Goal: Navigation & Orientation: Find specific page/section

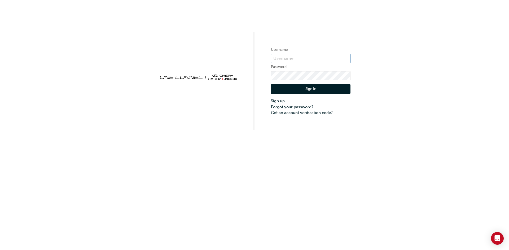
paste input ": one00032"
click at [276, 56] on input ": one00032" at bounding box center [311, 58] width 80 height 9
type input "one00032"
click at [279, 91] on button "Sign In" at bounding box center [311, 89] width 80 height 10
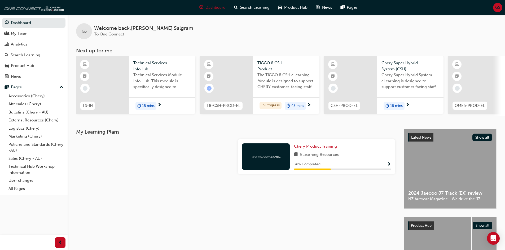
drag, startPoint x: 332, startPoint y: 168, endPoint x: 347, endPoint y: 166, distance: 14.9
click at [347, 166] on div "38 % Completed" at bounding box center [342, 164] width 97 height 7
click at [388, 167] on span "Show Progress" at bounding box center [389, 164] width 4 height 5
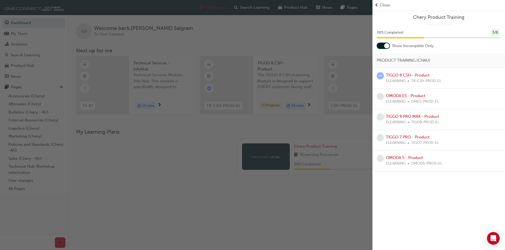
click at [381, 3] on span "Close" at bounding box center [385, 5] width 10 height 6
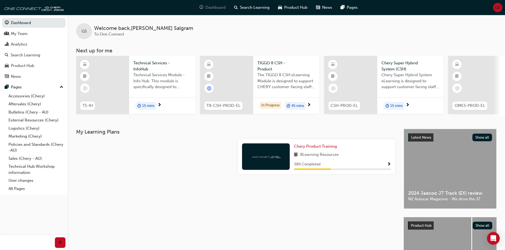
click at [208, 7] on span "Dashboard" at bounding box center [215, 8] width 20 height 6
click at [212, 7] on span "Dashboard" at bounding box center [215, 8] width 20 height 6
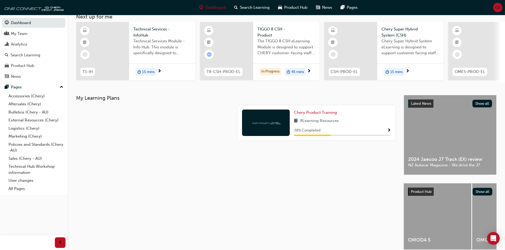
scroll to position [53, 0]
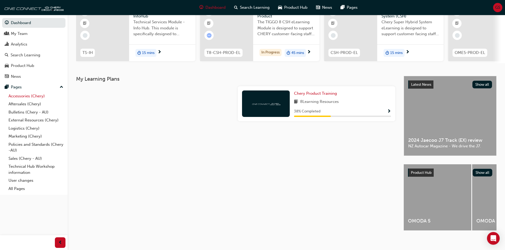
click at [28, 97] on link "Accessories (Chery)" at bounding box center [35, 96] width 59 height 8
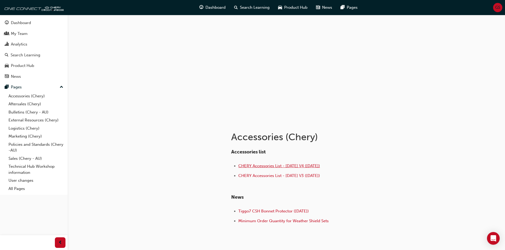
click at [279, 164] on span "CHERY Accessories List - [DATE] V4 ([DATE])" at bounding box center [279, 166] width 82 height 5
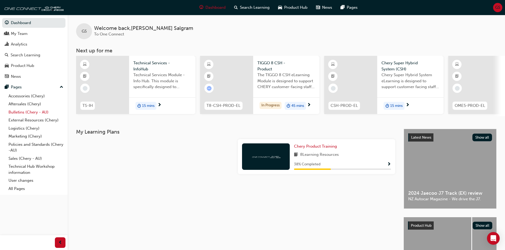
click at [13, 111] on link "Bulletins (Chery - AU)" at bounding box center [35, 112] width 59 height 8
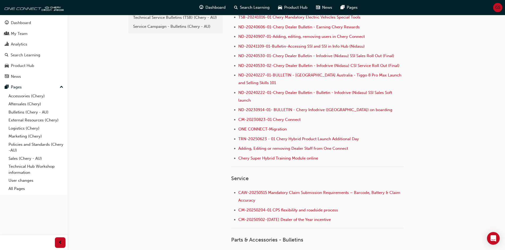
scroll to position [53, 0]
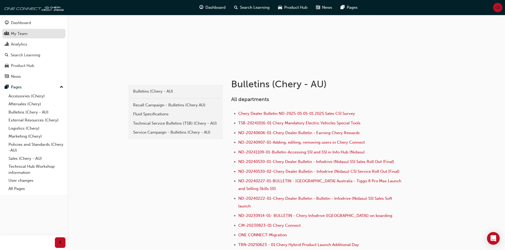
click at [13, 35] on div "My Team" at bounding box center [19, 34] width 17 height 6
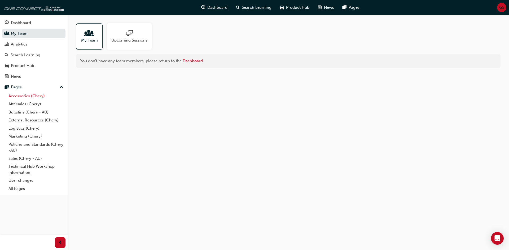
click at [18, 96] on link "Accessories (Chery)" at bounding box center [35, 96] width 59 height 8
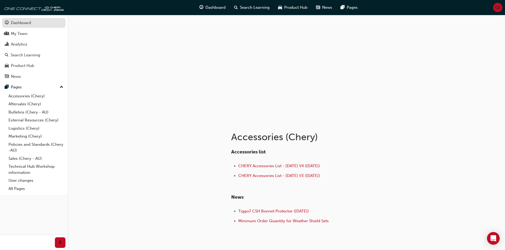
click at [17, 24] on div "Dashboard" at bounding box center [21, 23] width 20 height 6
